Goal: Task Accomplishment & Management: Use online tool/utility

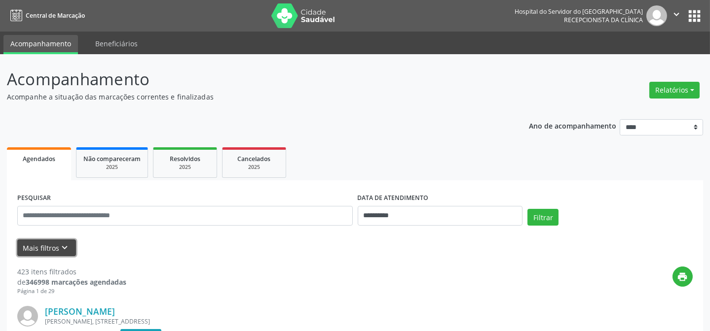
click at [53, 244] on button "Mais filtros keyboard_arrow_down" at bounding box center [46, 248] width 59 height 17
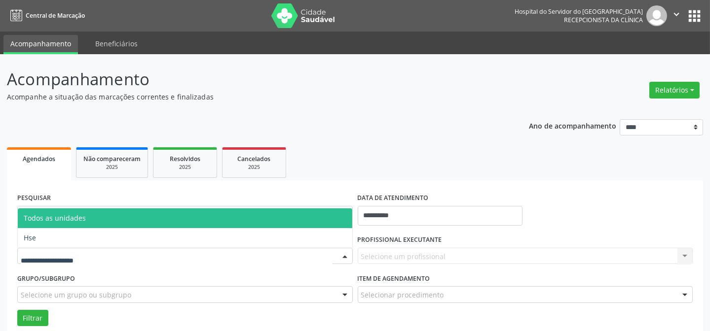
click at [74, 249] on div at bounding box center [184, 256] width 335 height 17
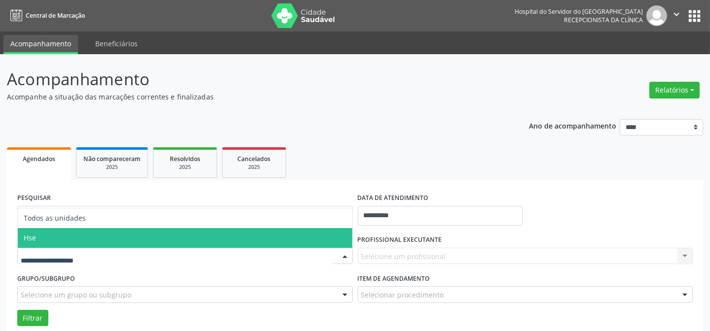
click at [95, 240] on span "Hse" at bounding box center [185, 238] width 334 height 20
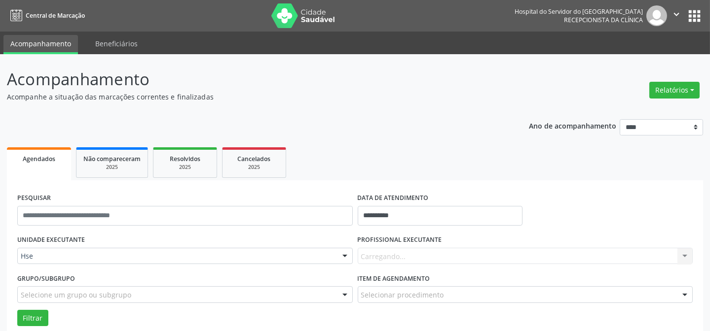
click at [411, 250] on div "Carregando... Nenhum resultado encontrado para: " " Não há nenhuma opção para s…" at bounding box center [524, 256] width 335 height 17
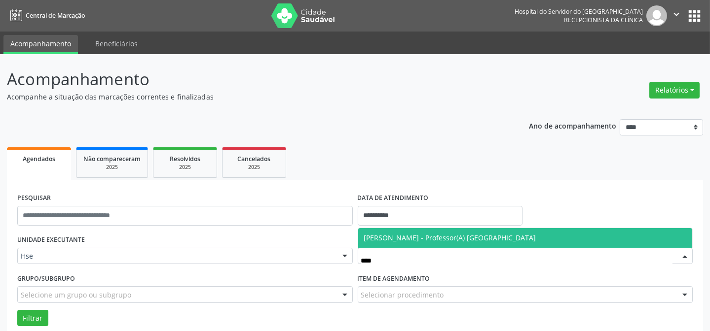
type input "*****"
click at [436, 236] on span "[PERSON_NAME] - Professor(A) [GEOGRAPHIC_DATA]" at bounding box center [450, 237] width 172 height 9
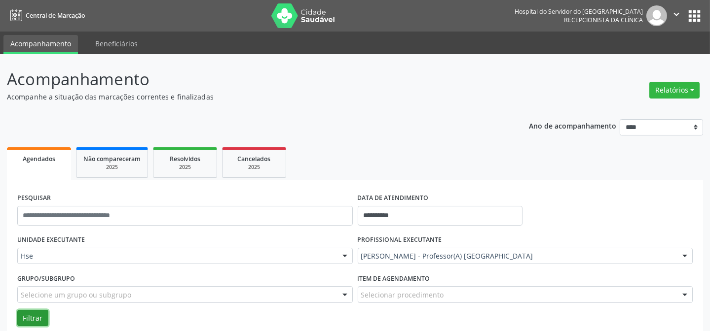
click at [30, 316] on button "Filtrar" at bounding box center [32, 318] width 31 height 17
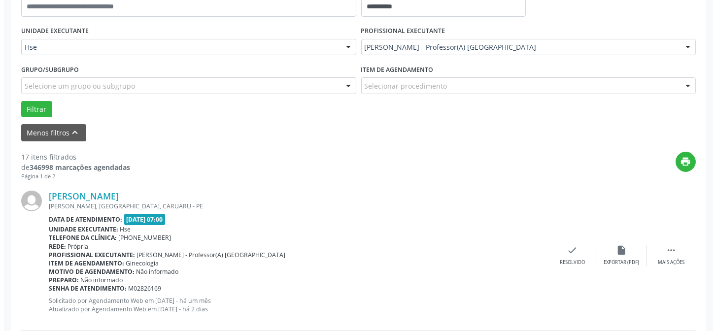
scroll to position [233, 0]
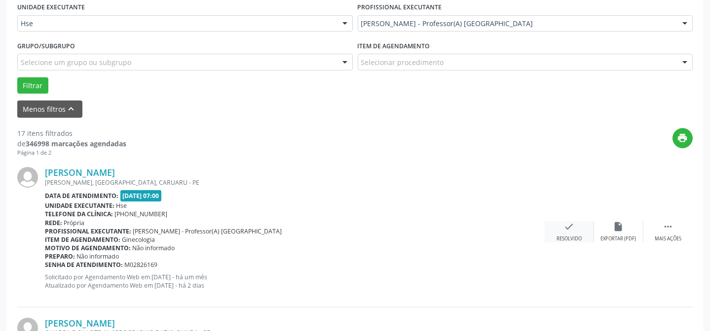
click at [570, 227] on icon "check" at bounding box center [569, 226] width 11 height 11
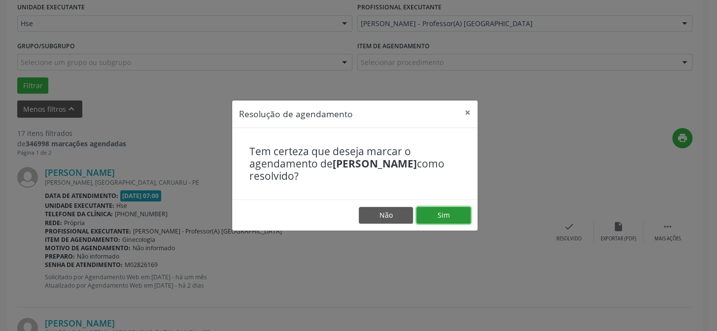
click at [449, 216] on button "Sim" at bounding box center [444, 215] width 54 height 17
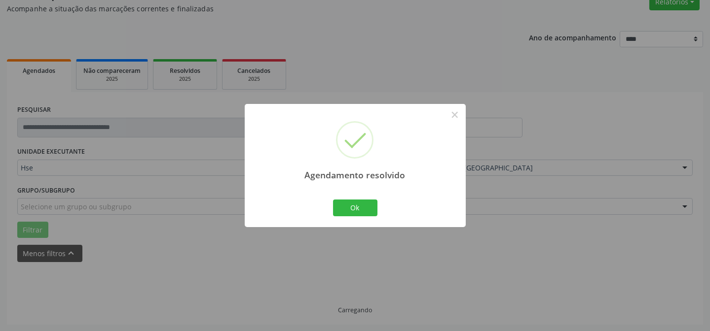
scroll to position [99, 0]
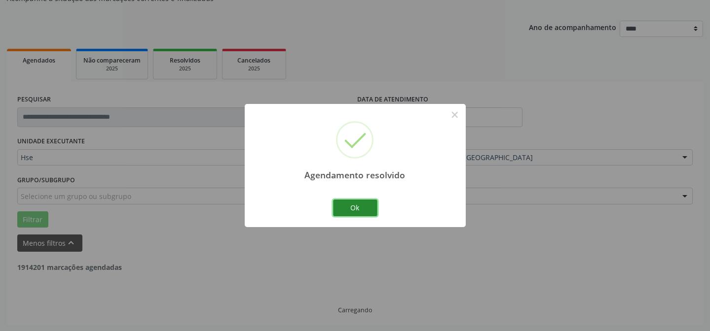
click at [361, 203] on button "Ok" at bounding box center [355, 208] width 44 height 17
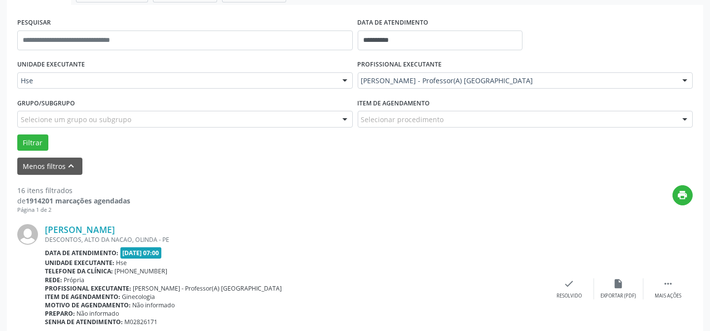
scroll to position [188, 0]
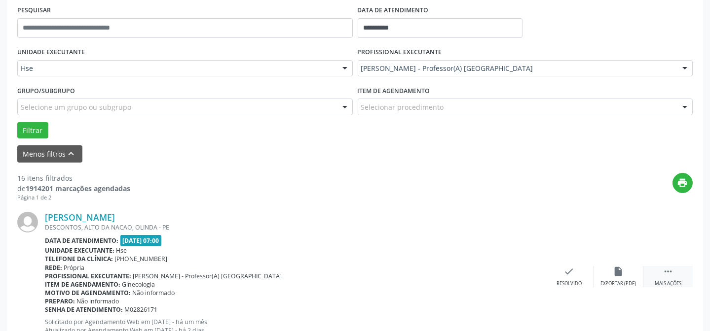
click at [667, 268] on icon "" at bounding box center [667, 271] width 11 height 11
click at [616, 279] on div "alarm_off Não compareceu" at bounding box center [618, 276] width 49 height 21
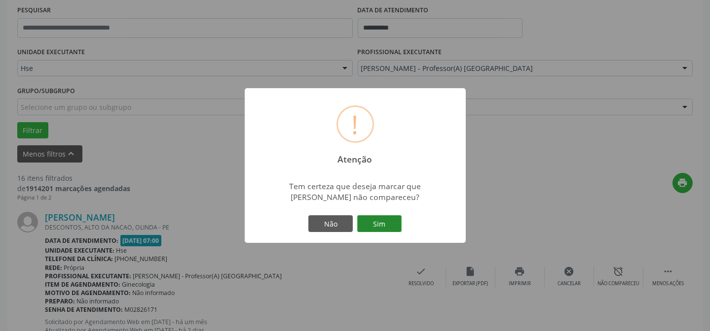
click at [375, 222] on button "Sim" at bounding box center [379, 223] width 44 height 17
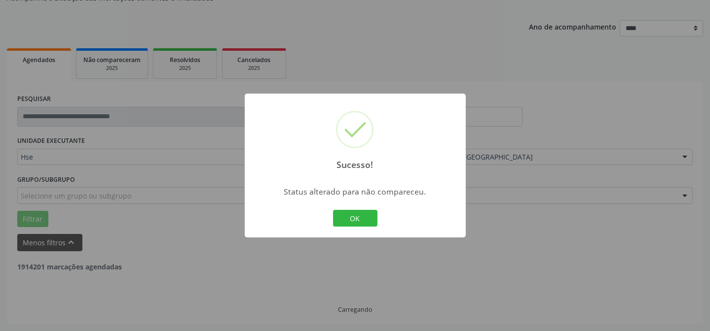
scroll to position [99, 0]
click at [351, 217] on button "OK" at bounding box center [355, 218] width 44 height 17
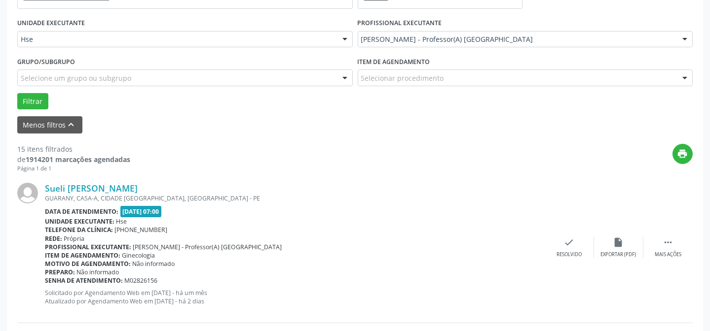
scroll to position [233, 0]
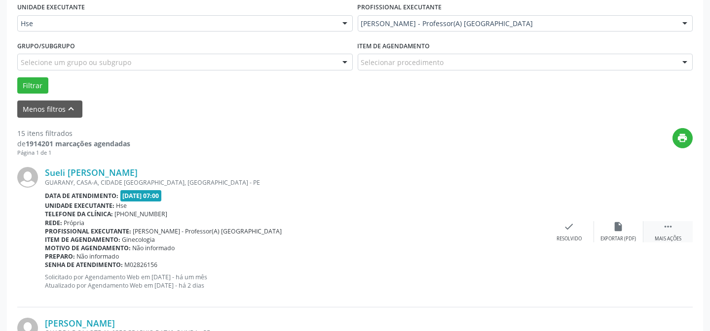
click at [667, 232] on div " Mais ações" at bounding box center [667, 231] width 49 height 21
click at [622, 232] on div "alarm_off Não compareceu" at bounding box center [618, 231] width 49 height 21
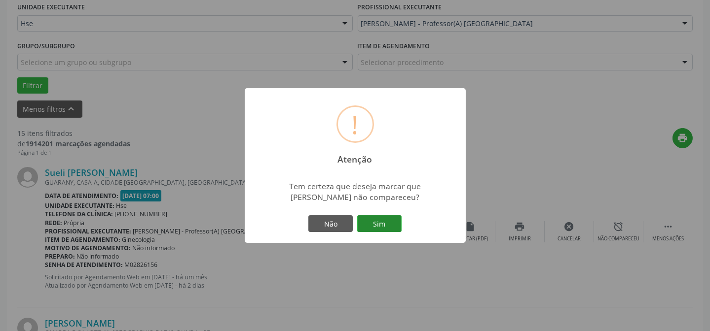
click at [365, 219] on button "Sim" at bounding box center [379, 223] width 44 height 17
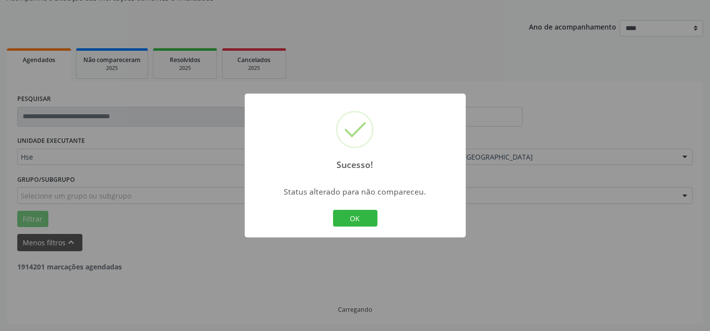
scroll to position [99, 0]
click at [365, 219] on button "OK" at bounding box center [355, 218] width 44 height 17
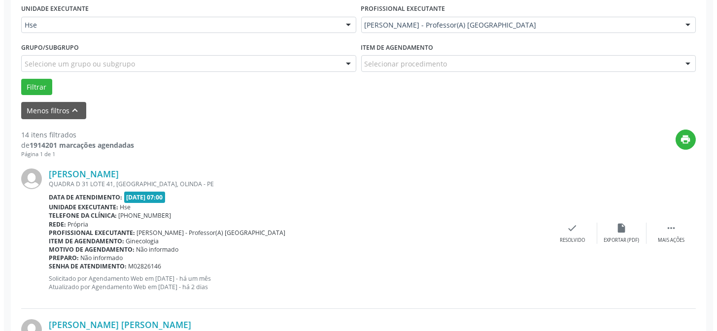
scroll to position [233, 0]
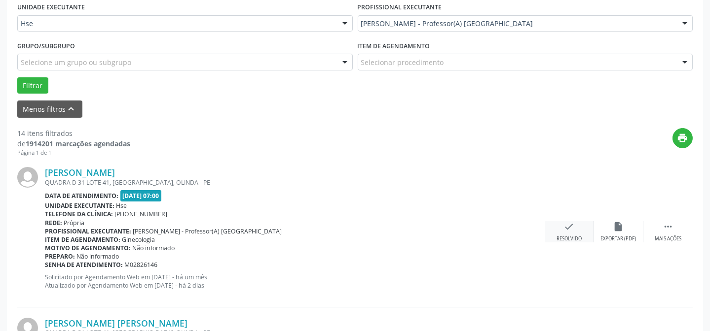
click at [584, 229] on div "check Resolvido" at bounding box center [568, 231] width 49 height 21
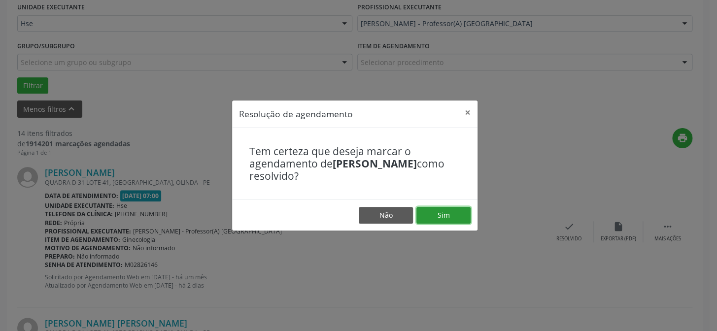
click at [444, 219] on button "Sim" at bounding box center [444, 215] width 54 height 17
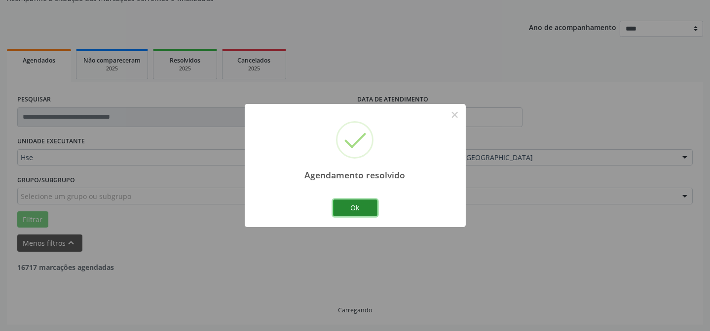
click at [356, 211] on button "Ok" at bounding box center [355, 208] width 44 height 17
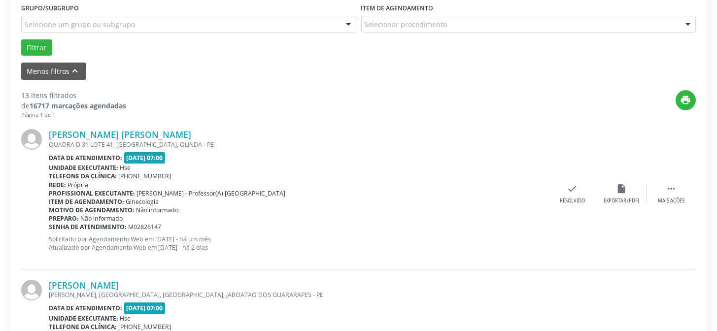
scroll to position [278, 0]
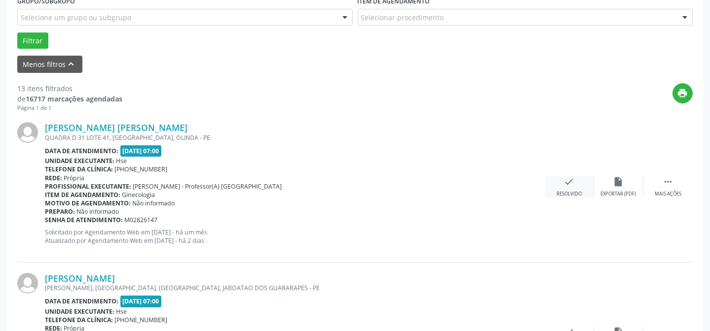
click at [585, 194] on div "check Resolvido" at bounding box center [568, 187] width 49 height 21
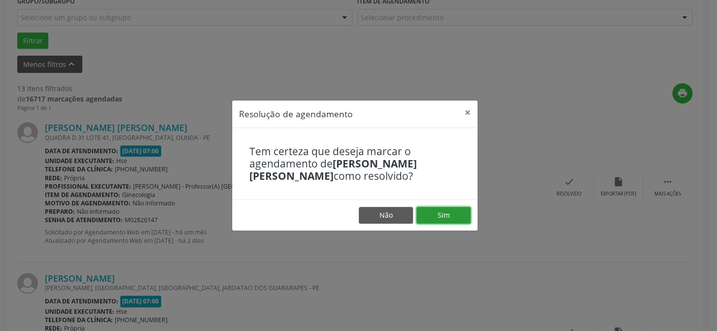
click at [436, 216] on button "Sim" at bounding box center [444, 215] width 54 height 17
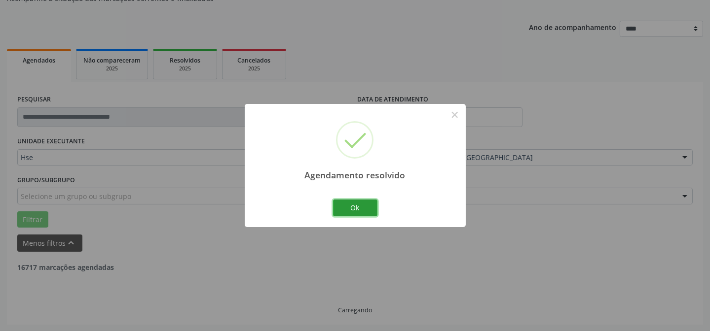
click at [355, 203] on button "Ok" at bounding box center [355, 208] width 44 height 17
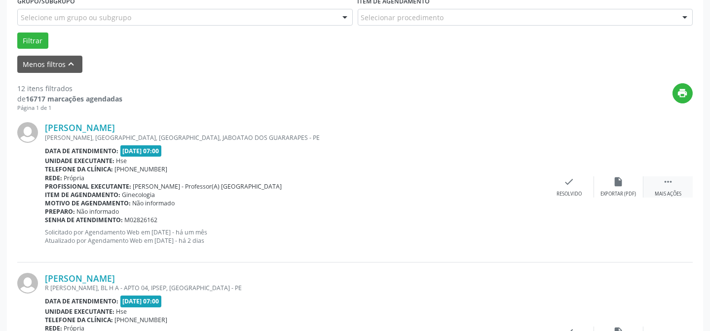
click at [653, 181] on div " Mais ações" at bounding box center [667, 187] width 49 height 21
click at [621, 185] on icon "alarm_off" at bounding box center [618, 182] width 11 height 11
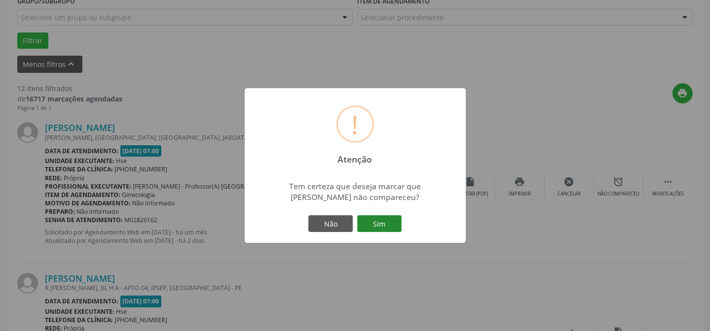
click at [389, 217] on button "Sim" at bounding box center [379, 223] width 44 height 17
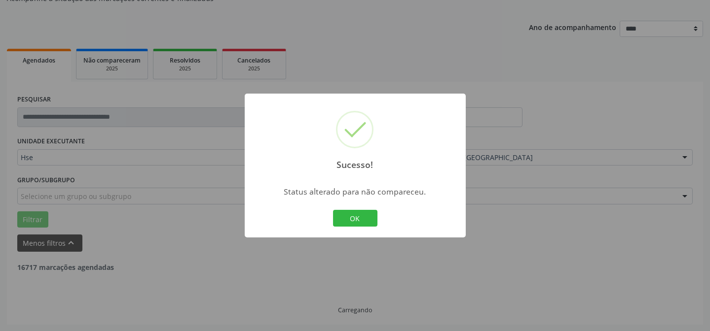
click at [352, 215] on button "OK" at bounding box center [355, 218] width 44 height 17
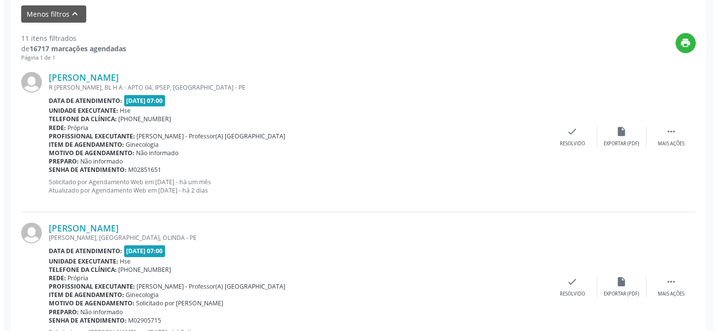
scroll to position [322, 0]
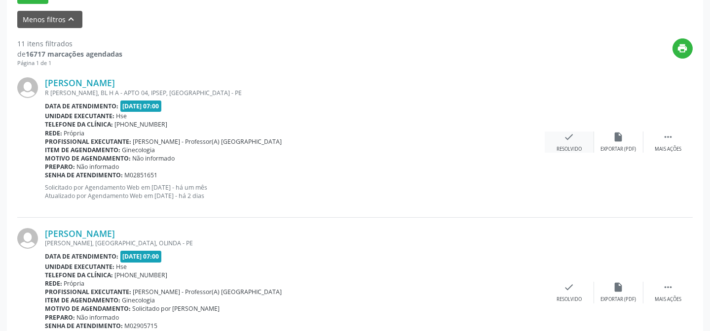
click at [571, 143] on div "check Resolvido" at bounding box center [568, 142] width 49 height 21
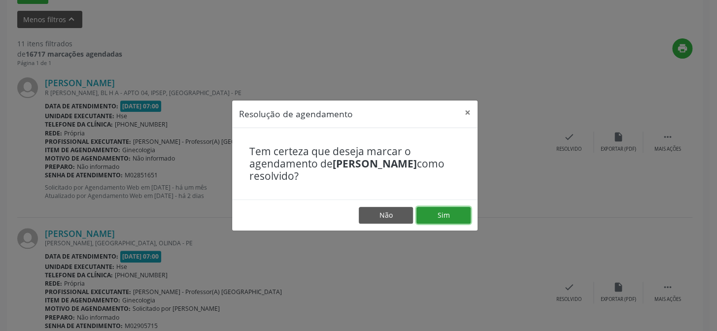
click at [460, 210] on button "Sim" at bounding box center [444, 215] width 54 height 17
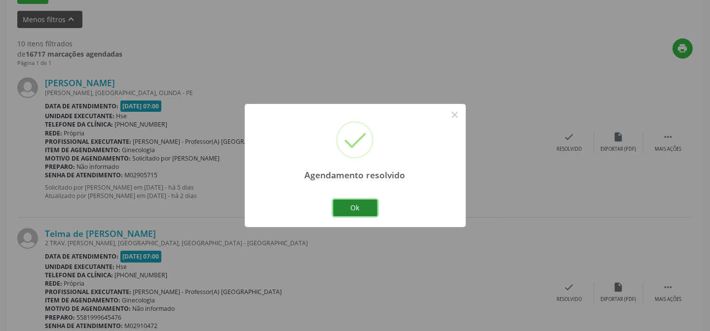
click at [357, 209] on button "Ok" at bounding box center [355, 208] width 44 height 17
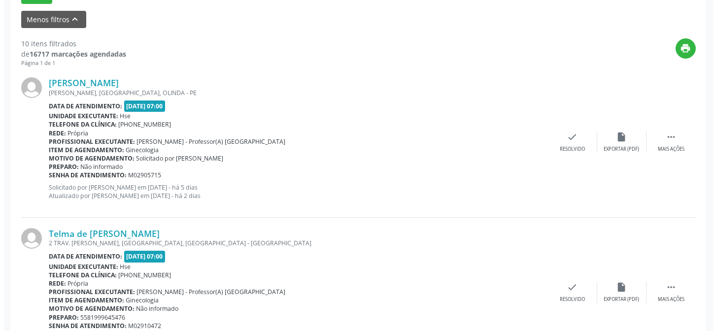
scroll to position [322, 0]
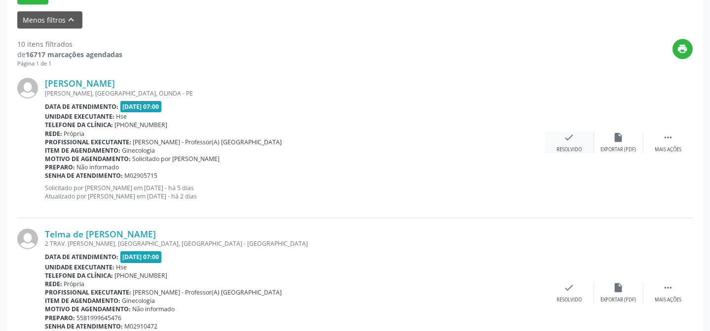
click at [568, 148] on div "Resolvido" at bounding box center [568, 149] width 25 height 7
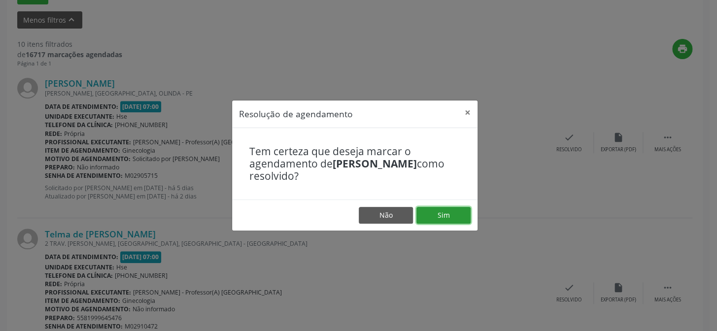
click at [467, 214] on button "Sim" at bounding box center [444, 215] width 54 height 17
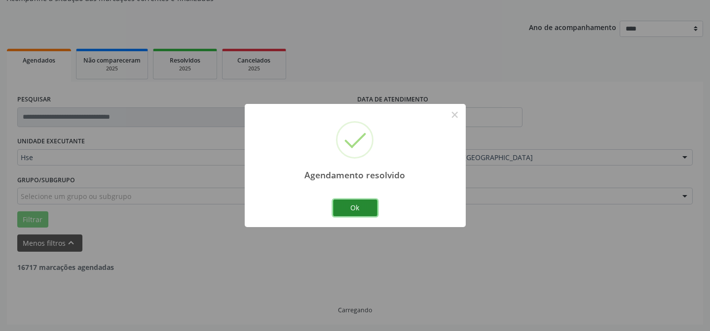
click at [356, 203] on button "Ok" at bounding box center [355, 208] width 44 height 17
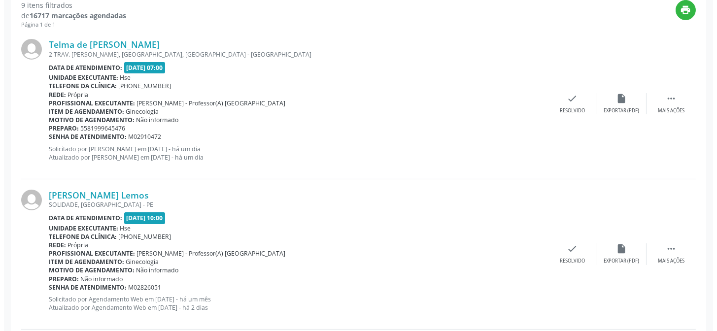
scroll to position [367, 0]
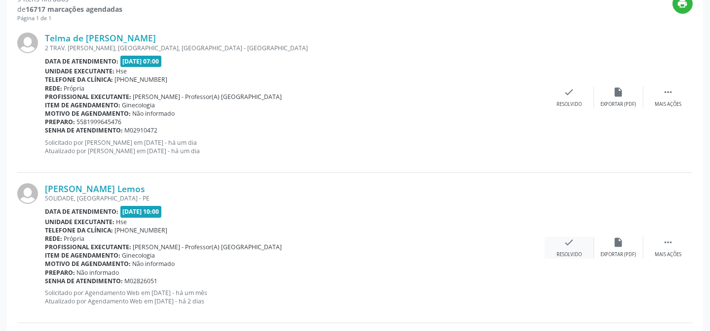
click at [575, 249] on div "check Resolvido" at bounding box center [568, 247] width 49 height 21
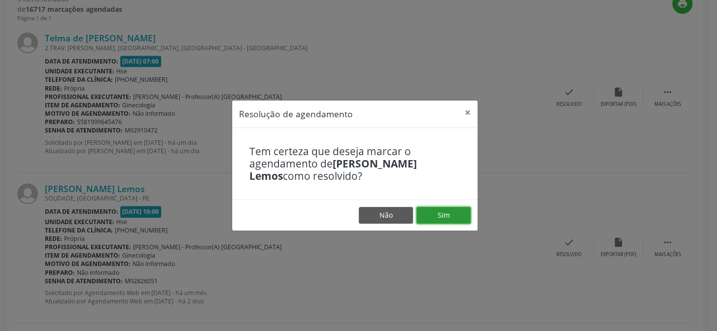
click at [452, 216] on button "Sim" at bounding box center [444, 215] width 54 height 17
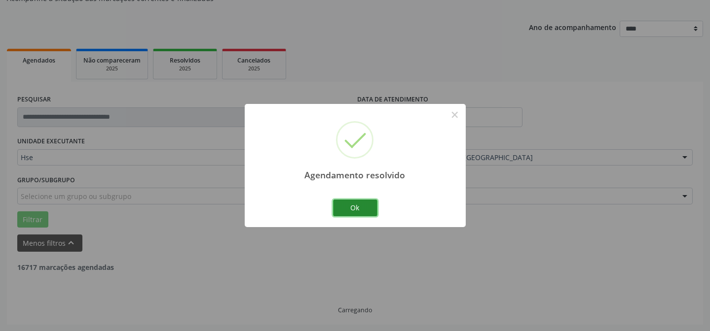
click at [356, 207] on button "Ok" at bounding box center [355, 208] width 44 height 17
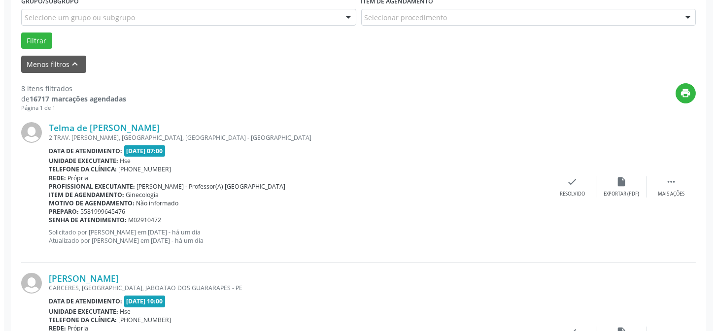
scroll to position [322, 0]
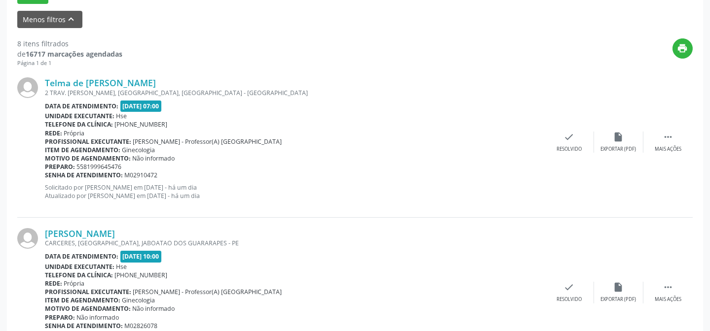
click at [572, 277] on div "[PERSON_NAME] CARCERES, [GEOGRAPHIC_DATA], [GEOGRAPHIC_DATA] - PE Data de atend…" at bounding box center [354, 293] width 675 height 150
click at [570, 289] on icon "check" at bounding box center [569, 287] width 11 height 11
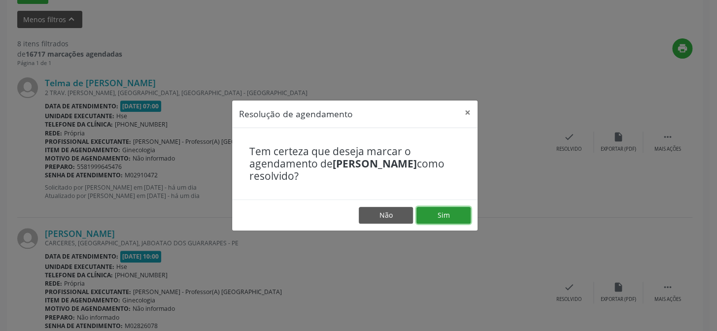
click at [448, 217] on button "Sim" at bounding box center [444, 215] width 54 height 17
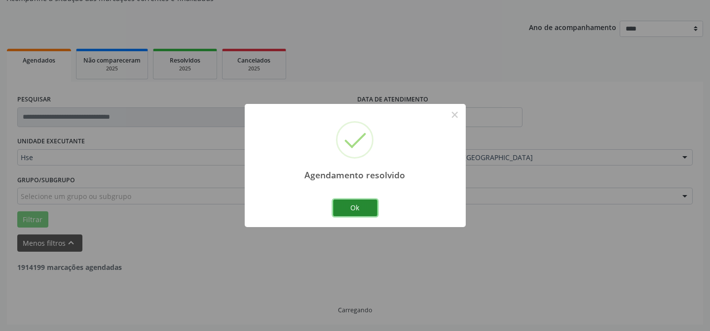
click at [357, 207] on button "Ok" at bounding box center [355, 208] width 44 height 17
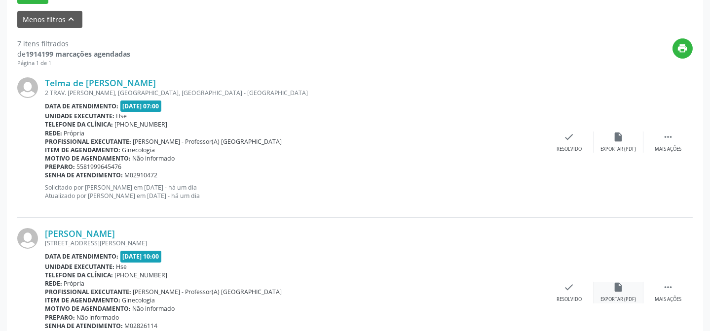
click at [595, 291] on div "insert_drive_file Exportar (PDF)" at bounding box center [618, 292] width 49 height 21
click at [567, 286] on icon "check" at bounding box center [569, 287] width 11 height 11
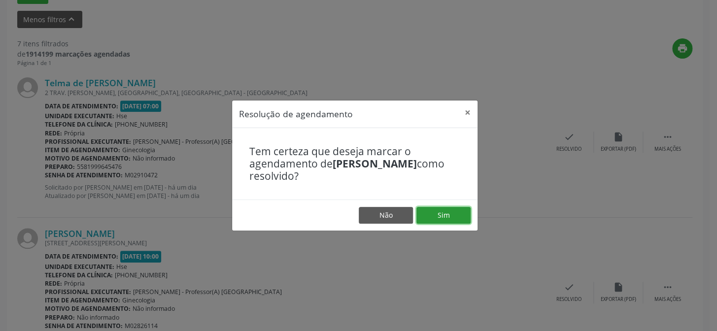
click at [425, 218] on button "Sim" at bounding box center [444, 215] width 54 height 17
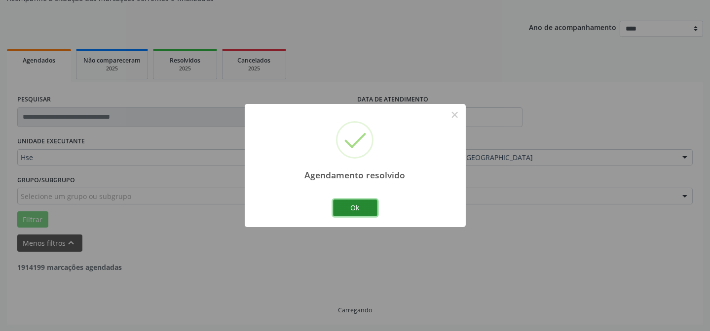
click at [347, 203] on button "Ok" at bounding box center [355, 208] width 44 height 17
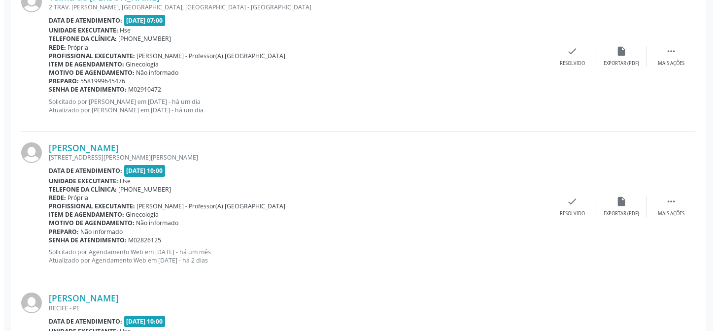
scroll to position [412, 0]
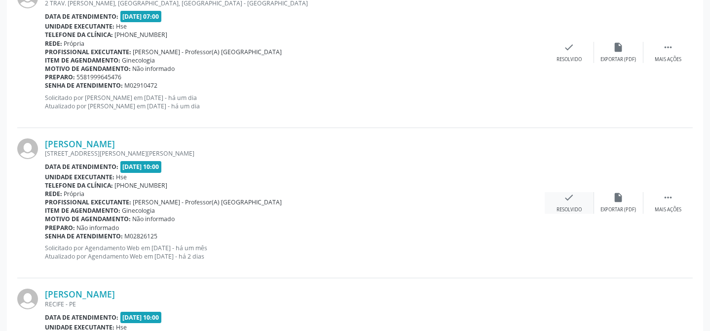
click at [571, 207] on div "Resolvido" at bounding box center [568, 210] width 25 height 7
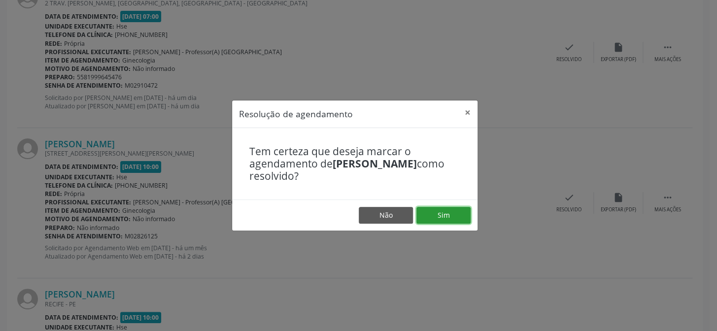
click at [428, 210] on button "Sim" at bounding box center [444, 215] width 54 height 17
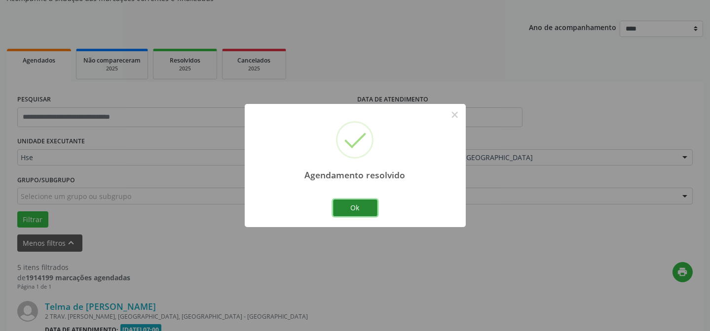
click at [370, 210] on button "Ok" at bounding box center [355, 208] width 44 height 17
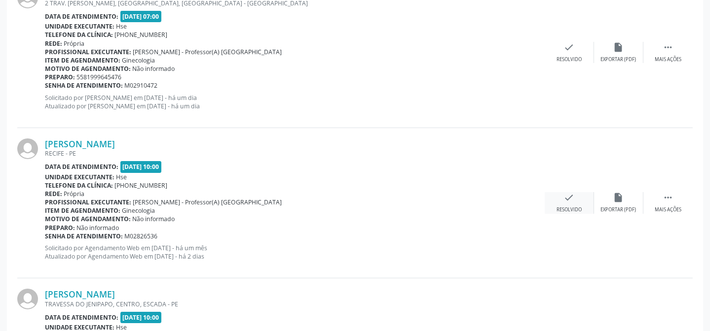
click at [568, 210] on div "Resolvido" at bounding box center [568, 210] width 25 height 7
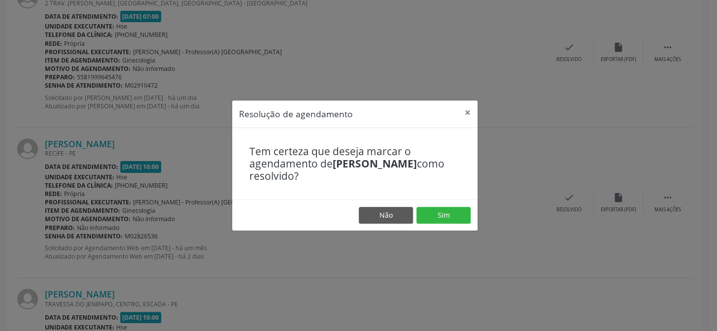
click at [450, 224] on footer "Não Sim" at bounding box center [355, 215] width 246 height 31
click at [452, 217] on button "Sim" at bounding box center [444, 215] width 54 height 17
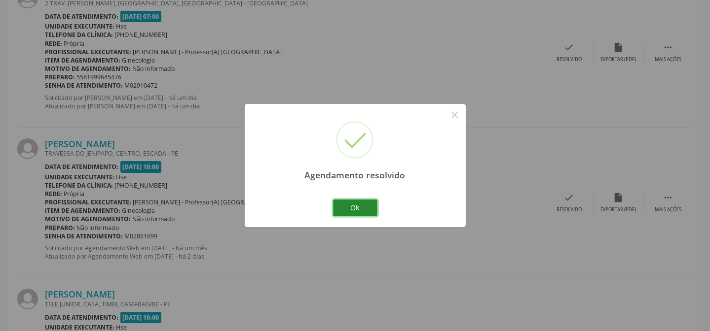
click at [360, 205] on button "Ok" at bounding box center [355, 208] width 44 height 17
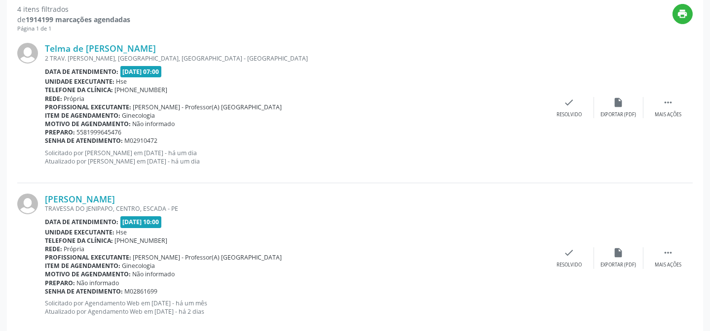
scroll to position [367, 0]
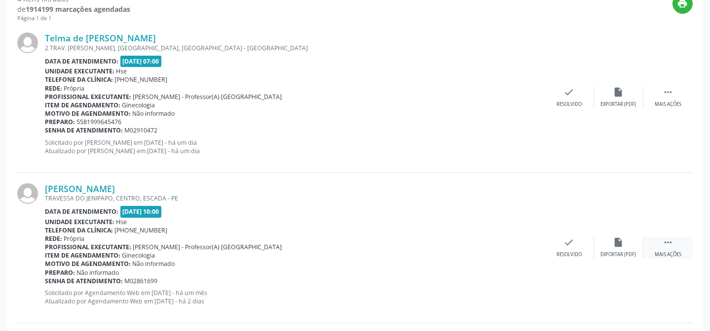
click at [667, 245] on icon "" at bounding box center [667, 242] width 11 height 11
click at [619, 242] on icon "alarm_off" at bounding box center [618, 242] width 11 height 11
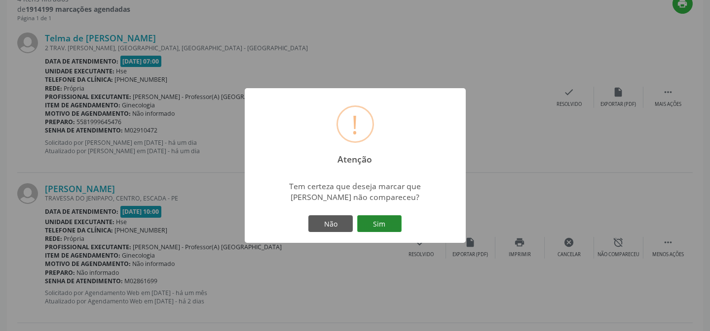
click at [394, 224] on button "Sim" at bounding box center [379, 223] width 44 height 17
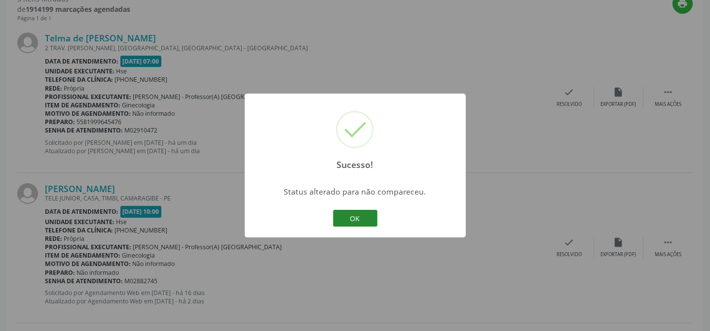
click at [351, 221] on button "OK" at bounding box center [355, 218] width 44 height 17
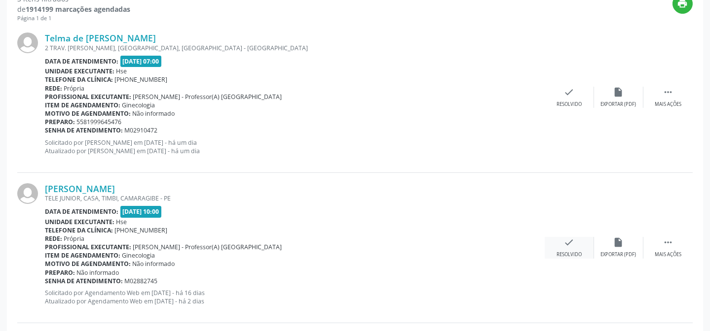
click at [578, 241] on div "check Resolvido" at bounding box center [568, 247] width 49 height 21
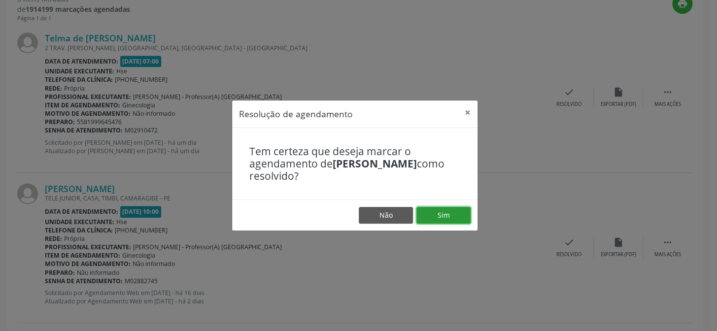
click at [438, 212] on button "Sim" at bounding box center [444, 215] width 54 height 17
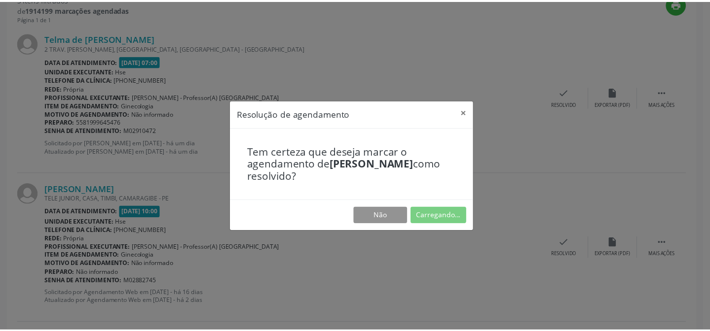
scroll to position [88, 0]
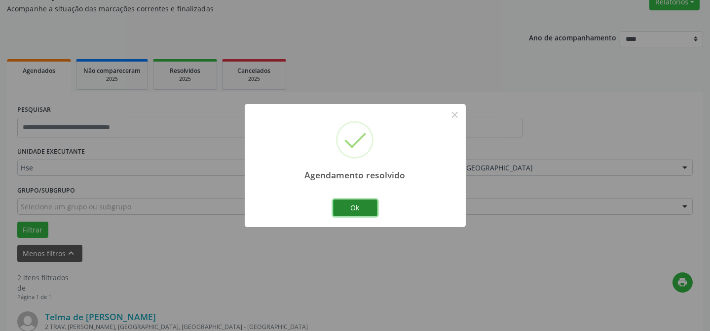
click at [346, 202] on button "Ok" at bounding box center [355, 208] width 44 height 17
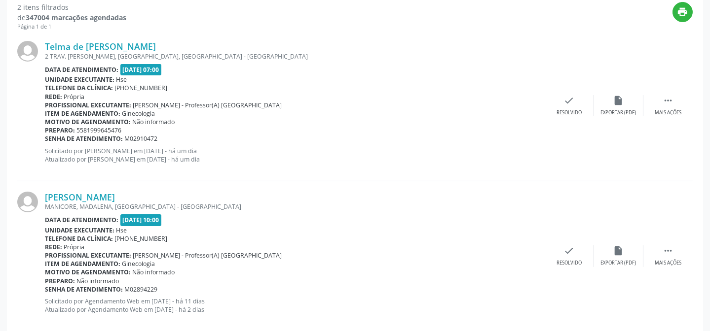
scroll to position [375, 0]
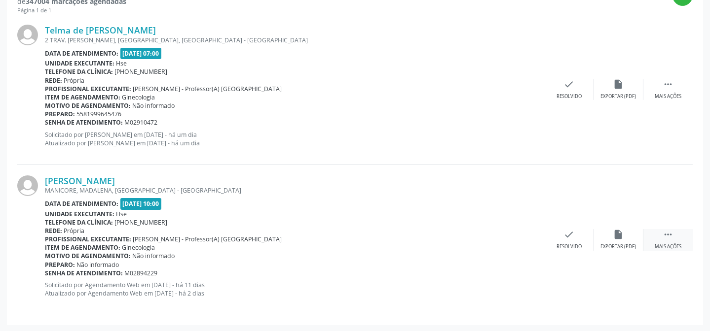
click at [666, 238] on icon "" at bounding box center [667, 234] width 11 height 11
click at [632, 233] on div "alarm_off Não compareceu" at bounding box center [618, 239] width 49 height 21
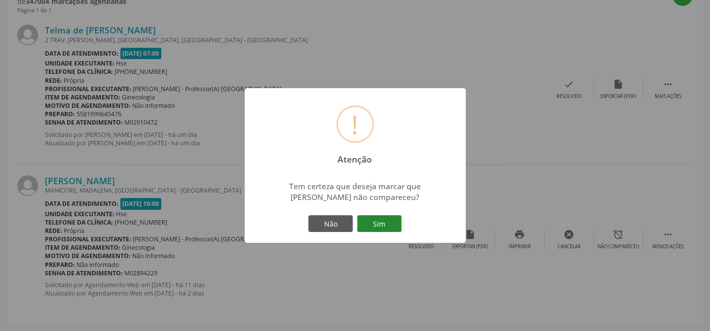
click at [388, 226] on button "Sim" at bounding box center [379, 223] width 44 height 17
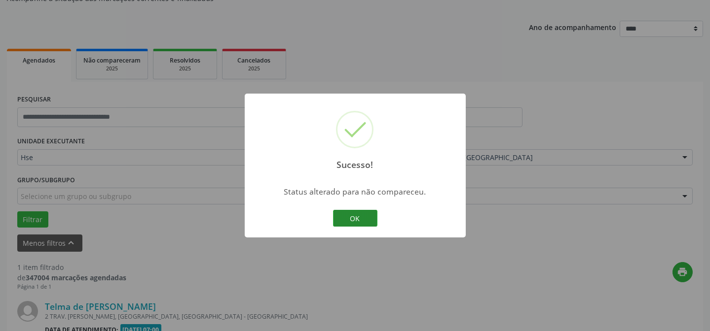
scroll to position [225, 0]
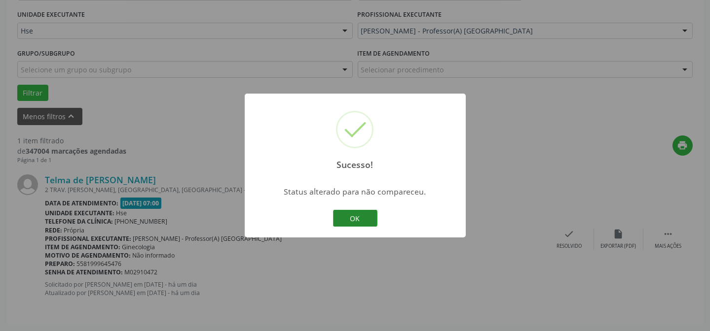
click at [338, 217] on button "OK" at bounding box center [355, 218] width 44 height 17
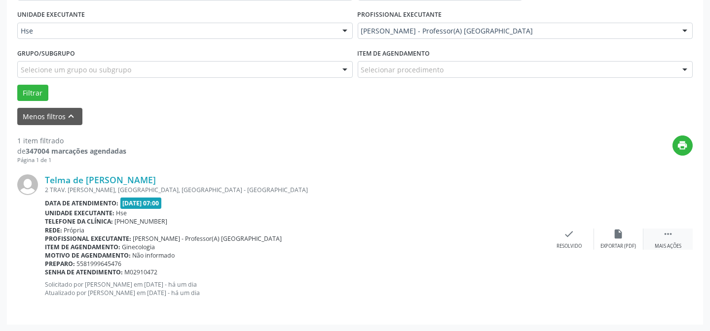
click at [665, 234] on icon "" at bounding box center [667, 234] width 11 height 11
click at [627, 228] on div "Telma de [PERSON_NAME] 2 TRAV. [PERSON_NAME], [GEOGRAPHIC_DATA], [GEOGRAPHIC_DA…" at bounding box center [354, 239] width 675 height 150
click at [622, 232] on icon "alarm_off" at bounding box center [618, 234] width 11 height 11
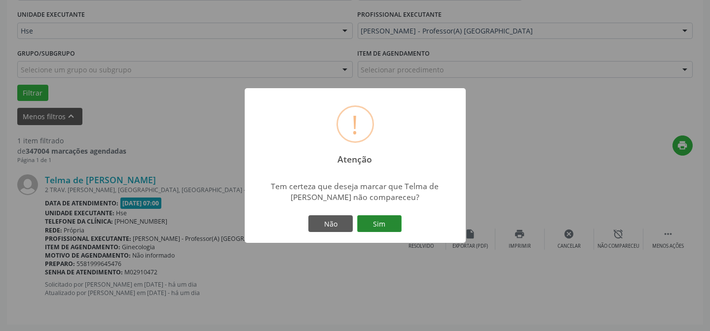
click at [387, 216] on button "Sim" at bounding box center [379, 223] width 44 height 17
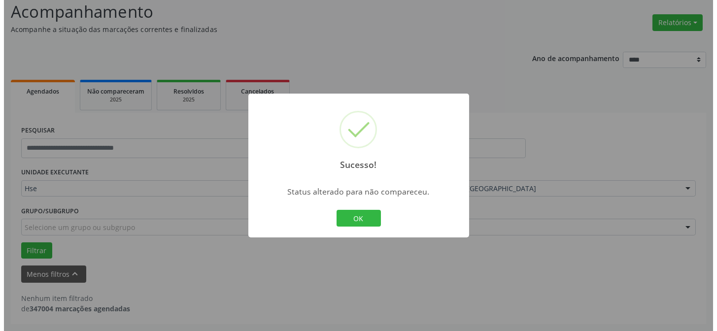
scroll to position [67, 0]
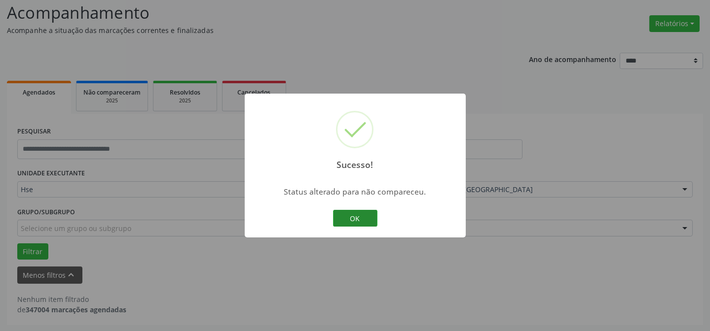
click at [364, 217] on button "OK" at bounding box center [355, 218] width 44 height 17
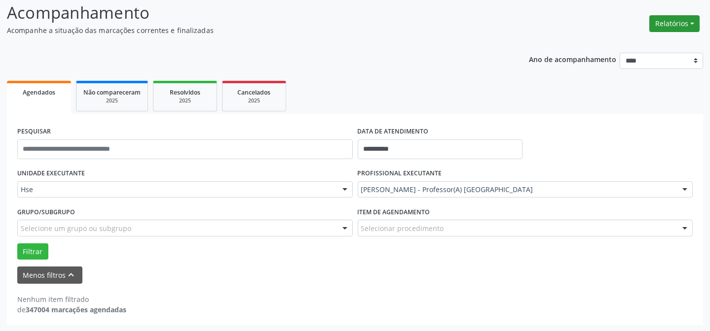
click at [664, 21] on button "Relatórios" at bounding box center [674, 23] width 50 height 17
click at [642, 39] on link "Agendamentos" at bounding box center [646, 44] width 106 height 14
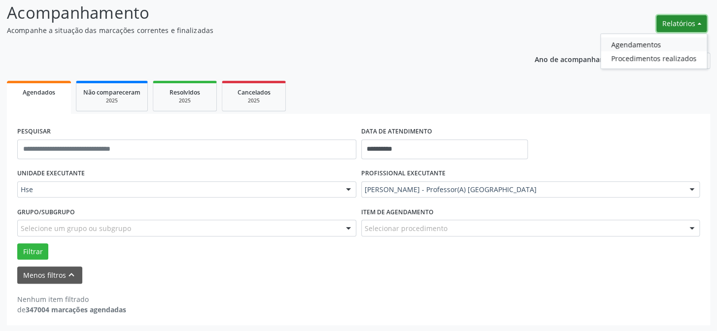
select select "*"
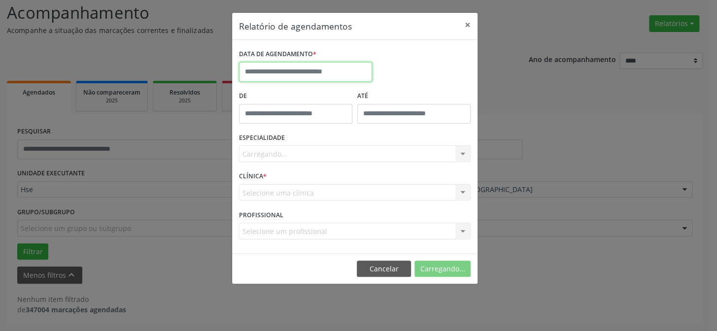
click at [284, 63] on input "text" at bounding box center [305, 72] width 133 height 20
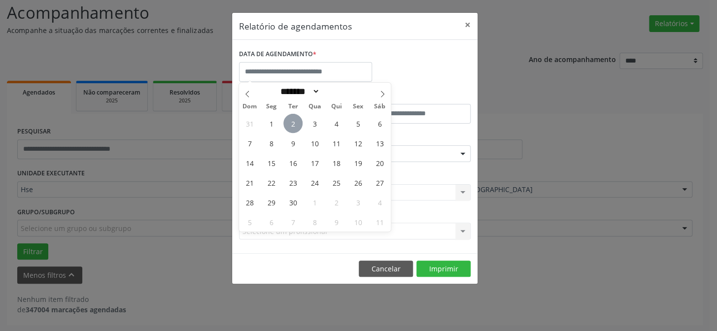
click at [296, 118] on span "2" at bounding box center [293, 123] width 19 height 19
type input "**********"
click at [296, 118] on span "2" at bounding box center [293, 123] width 19 height 19
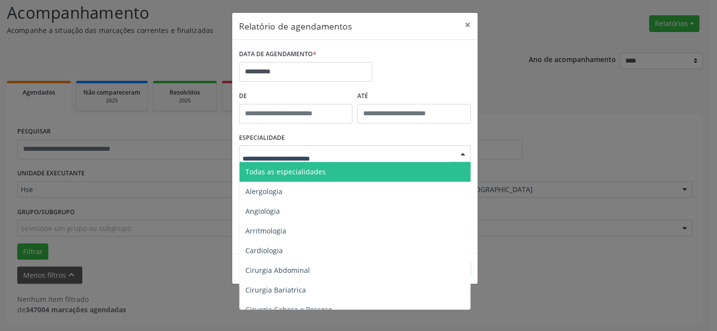
click at [278, 148] on div at bounding box center [355, 153] width 232 height 17
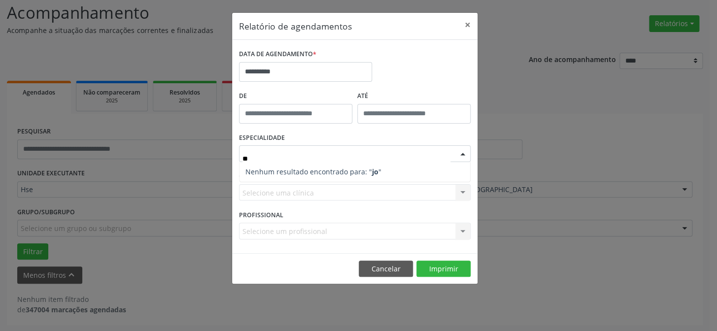
type input "*"
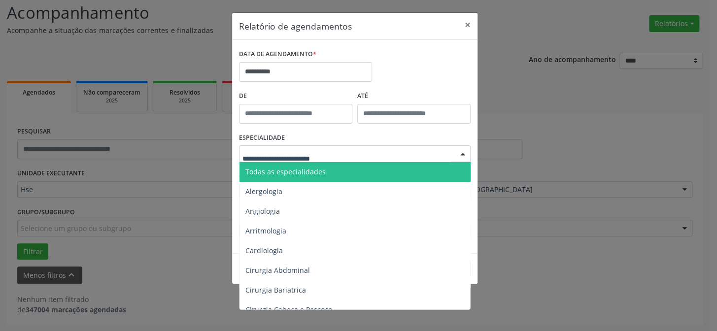
click at [260, 174] on span "Todas as especialidades" at bounding box center [286, 171] width 80 height 9
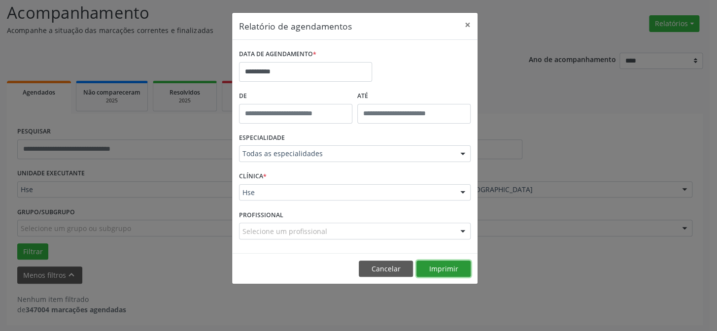
click at [424, 264] on button "Imprimir" at bounding box center [444, 269] width 54 height 17
click at [463, 23] on button "×" at bounding box center [468, 25] width 20 height 24
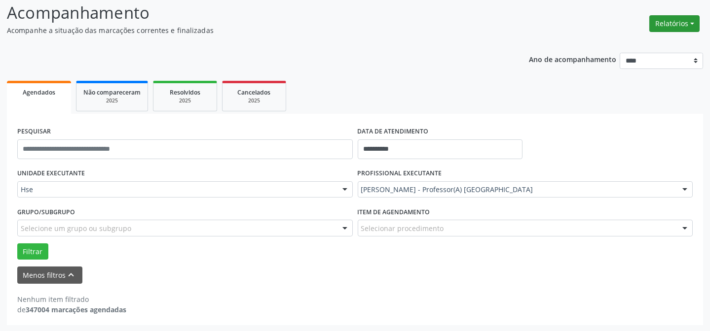
click at [661, 19] on button "Relatórios" at bounding box center [674, 23] width 50 height 17
click at [636, 38] on link "Agendamentos" at bounding box center [646, 44] width 106 height 14
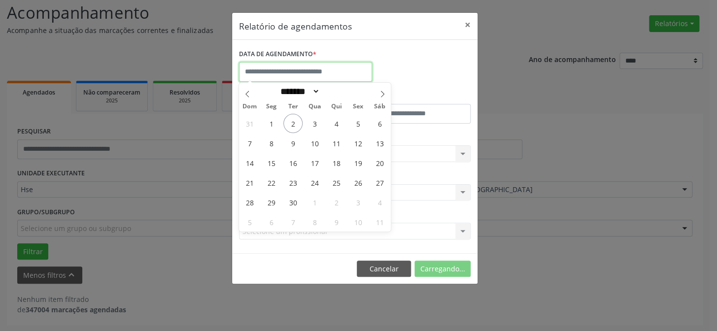
click at [321, 71] on input "text" at bounding box center [305, 72] width 133 height 20
click at [292, 117] on span "2" at bounding box center [293, 123] width 19 height 19
type input "**********"
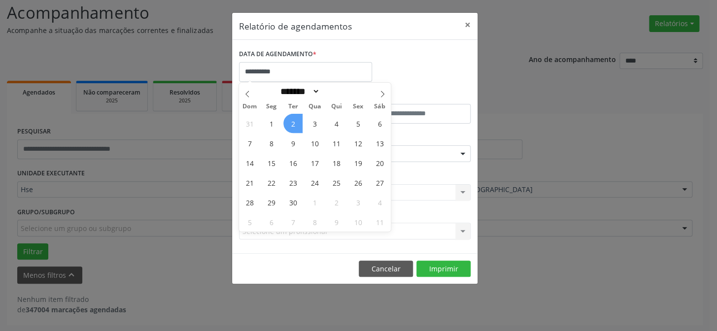
click at [292, 117] on span "2" at bounding box center [293, 123] width 19 height 19
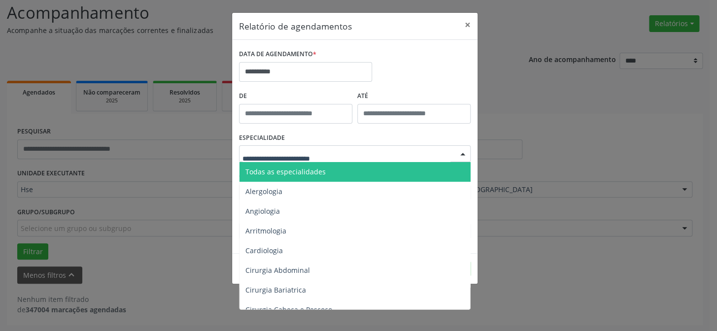
click at [324, 168] on span "Todas as especialidades" at bounding box center [356, 172] width 232 height 20
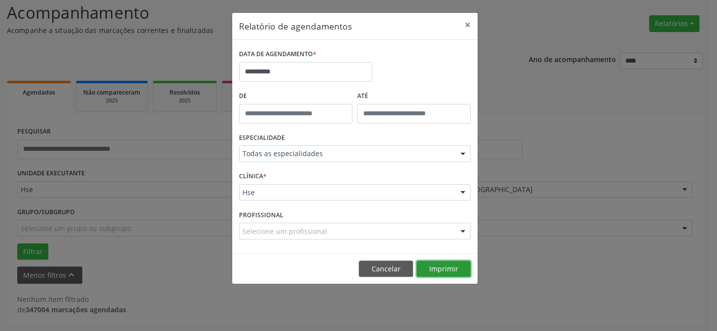
click at [434, 274] on button "Imprimir" at bounding box center [444, 269] width 54 height 17
